Goal: Find specific page/section: Find specific page/section

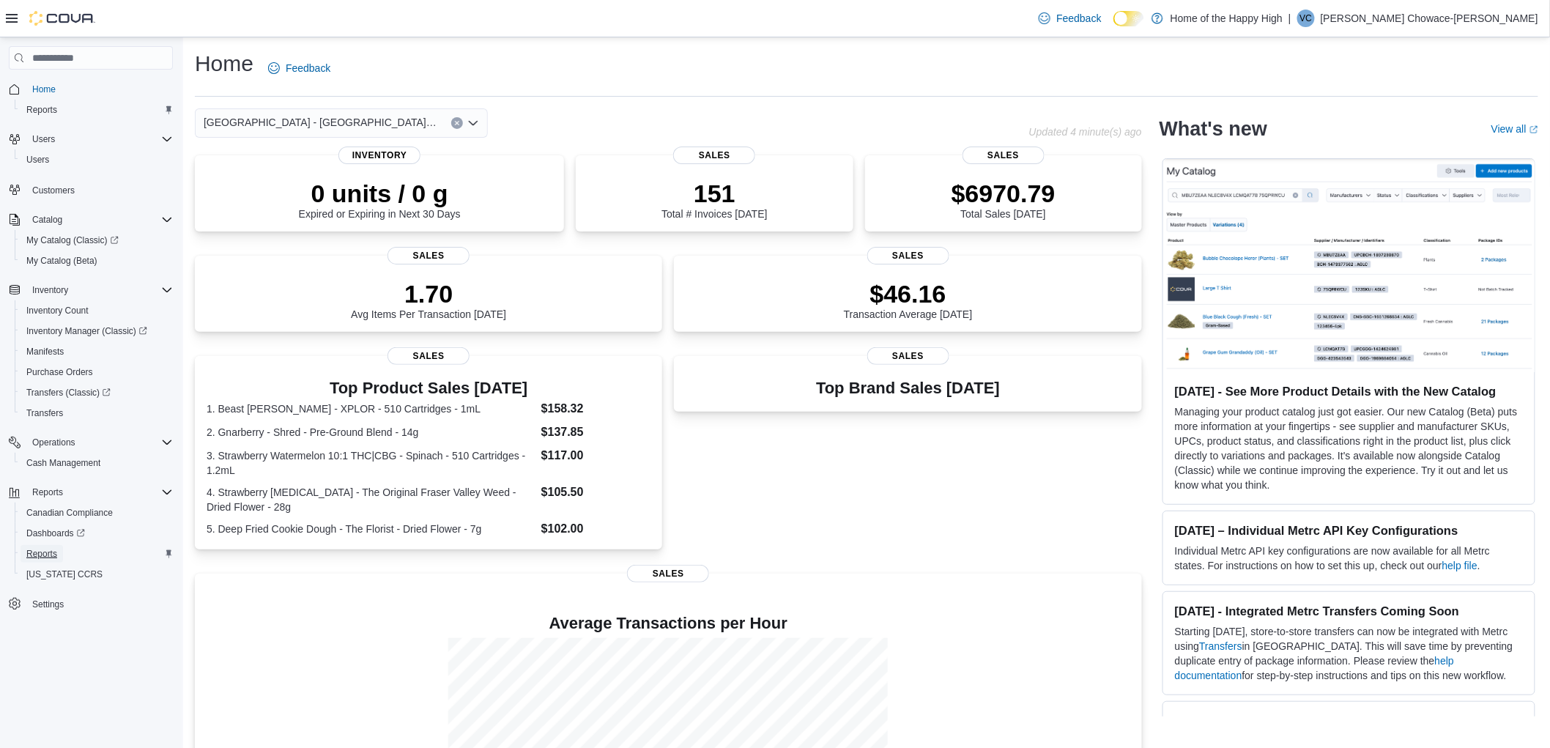
click at [59, 545] on link "Reports" at bounding box center [42, 554] width 42 height 18
